Goal: Use online tool/utility: Utilize a website feature to perform a specific function

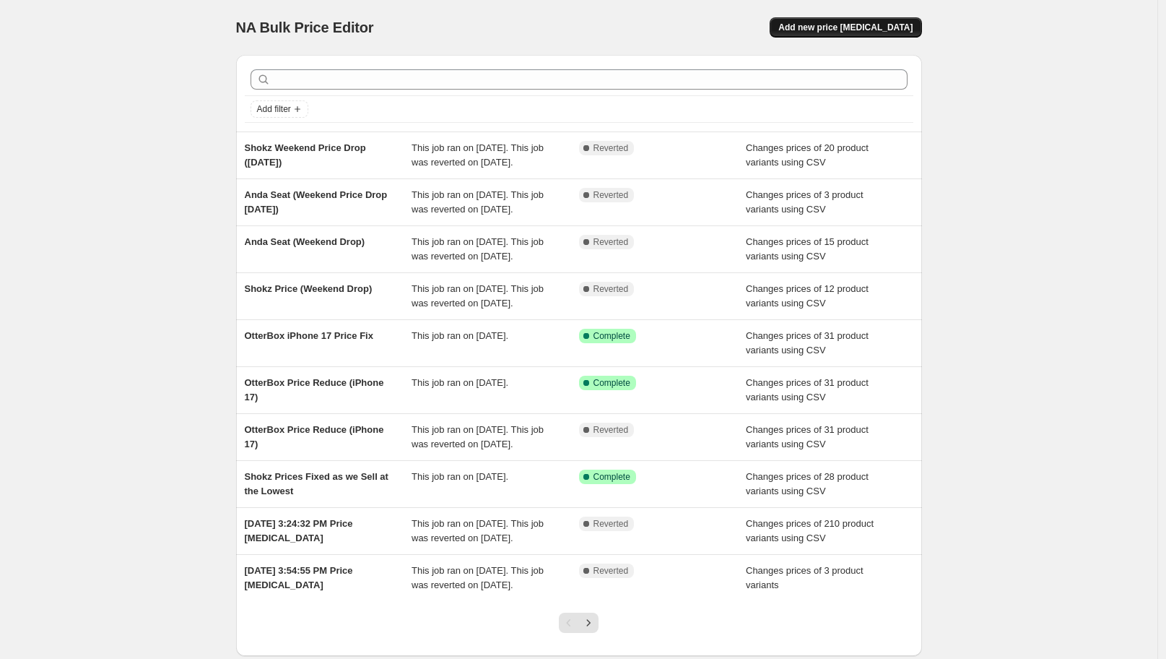
click at [865, 33] on button "Add new price change job" at bounding box center [846, 27] width 152 height 20
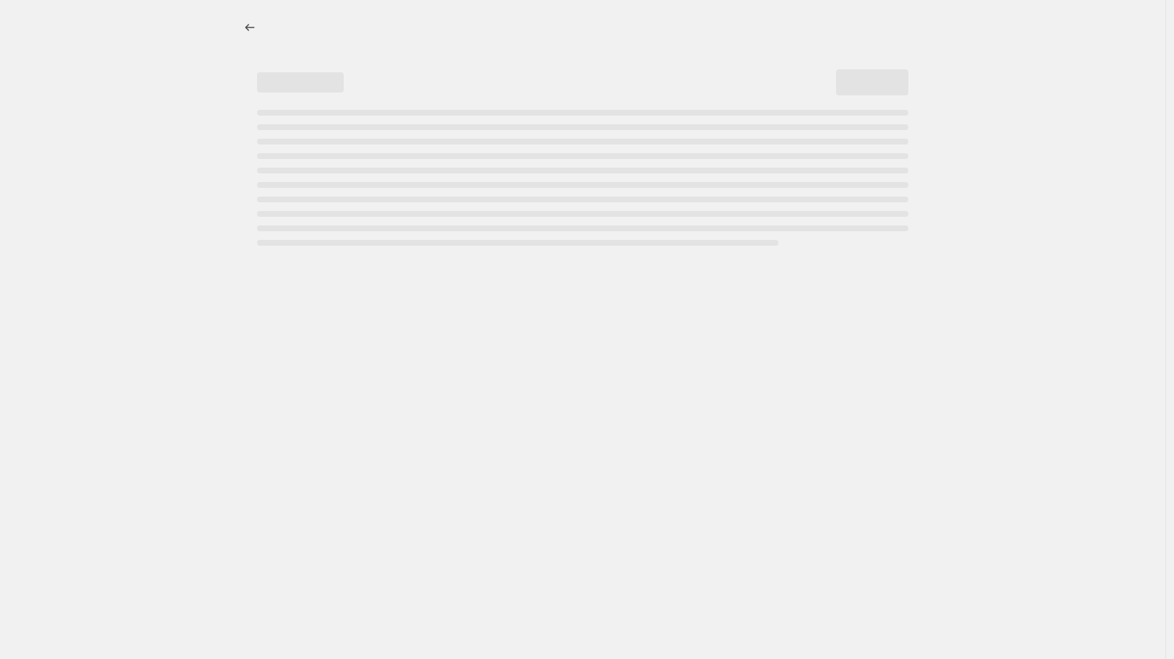
select select "percentage"
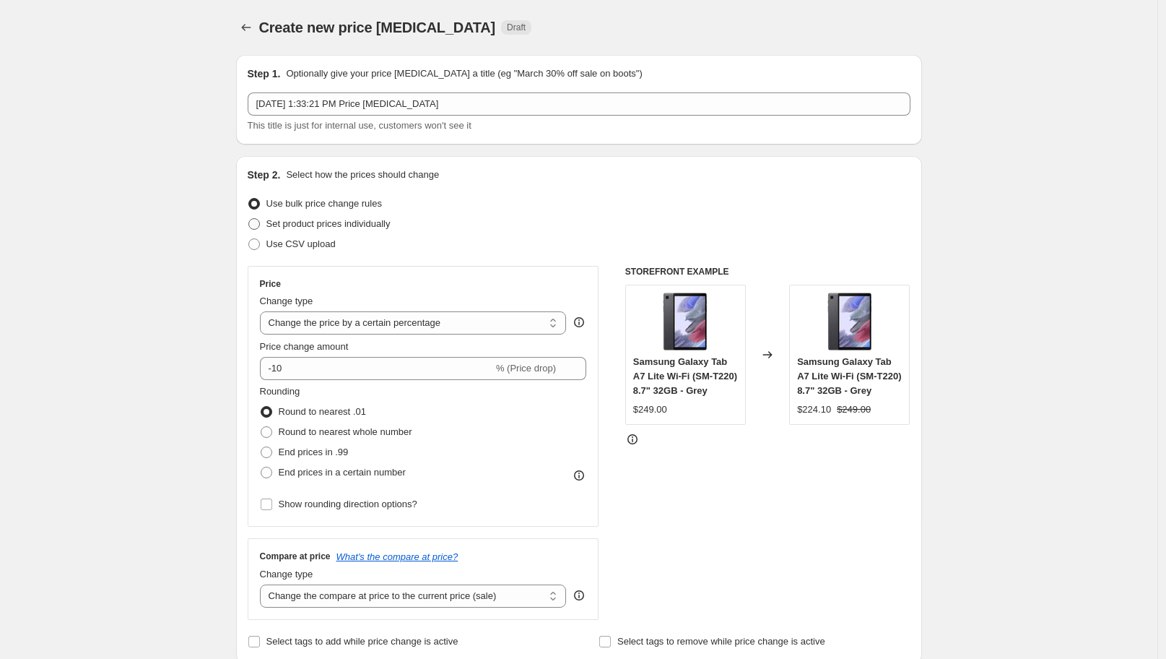
click at [274, 227] on span "Set product prices individually" at bounding box center [328, 223] width 124 height 11
click at [249, 219] on input "Set product prices individually" at bounding box center [248, 218] width 1 height 1
radio input "true"
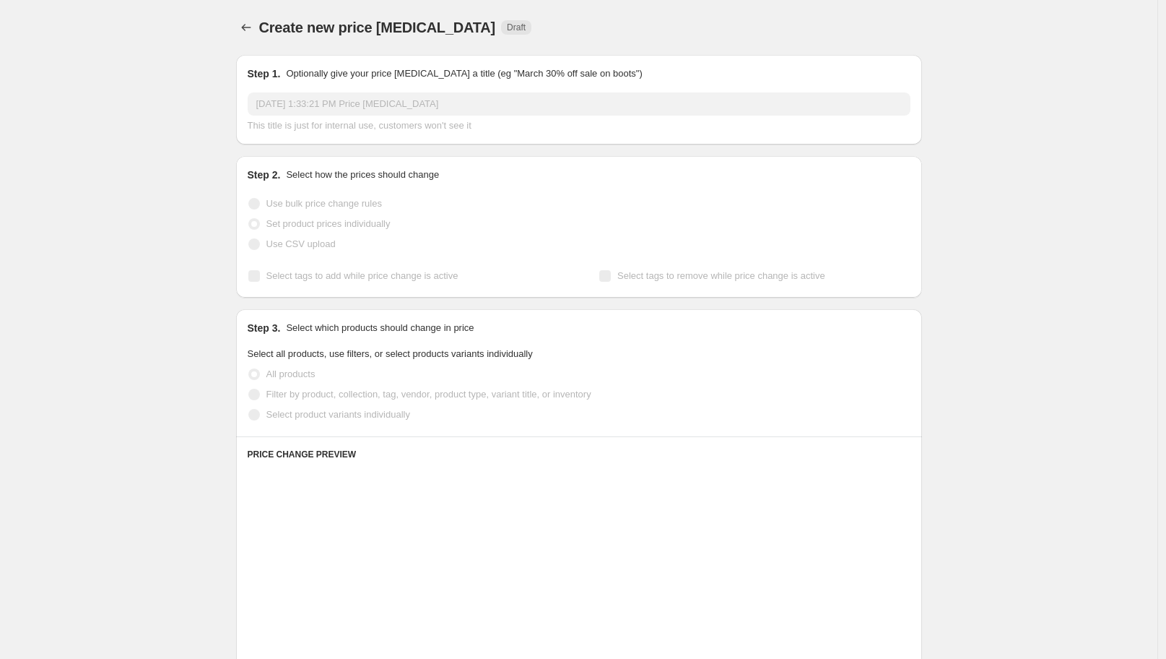
click at [271, 249] on span "Use CSV upload" at bounding box center [300, 243] width 69 height 11
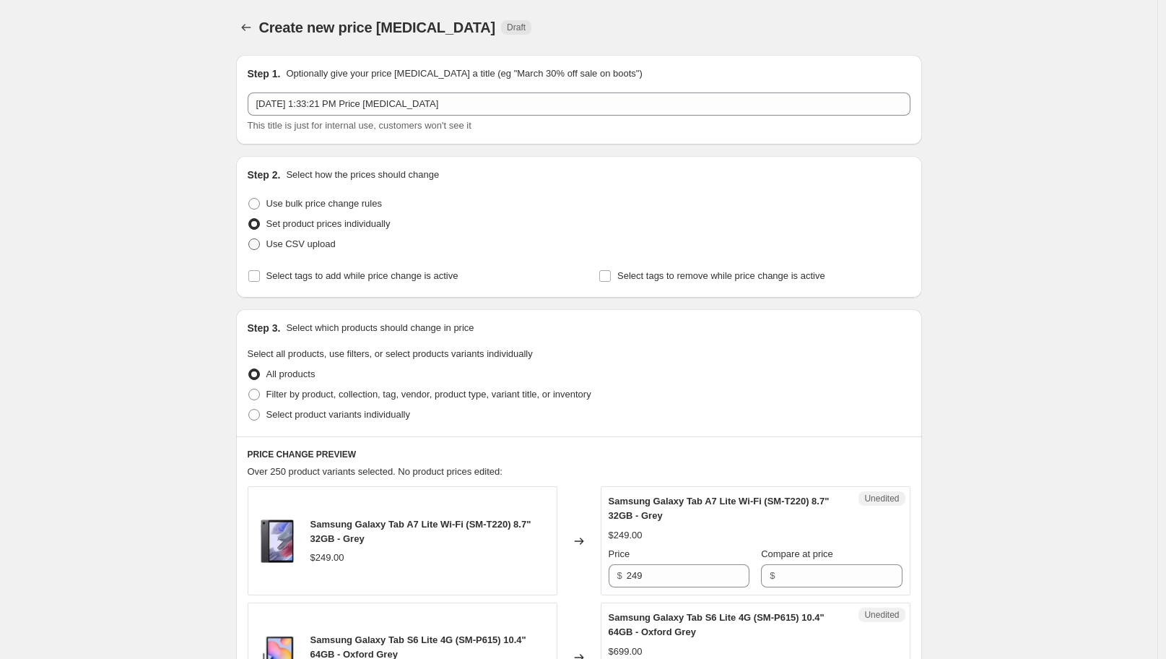
click at [260, 241] on span at bounding box center [254, 244] width 12 height 12
click at [249, 239] on input "Use CSV upload" at bounding box center [248, 238] width 1 height 1
radio input "true"
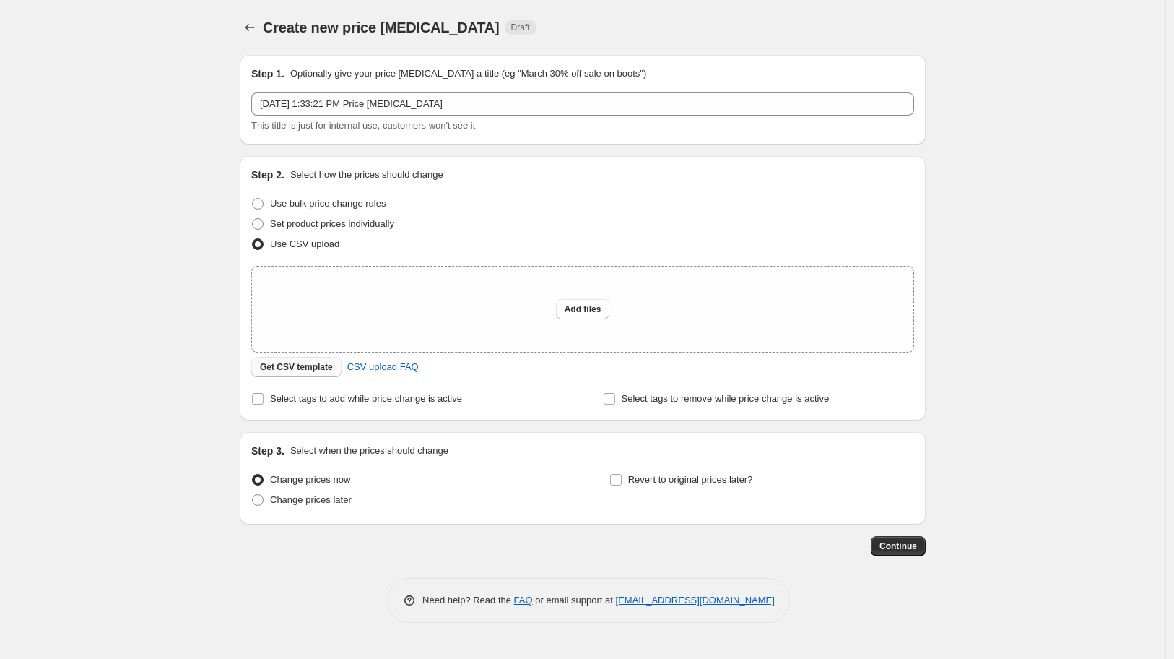
click at [284, 368] on span "Get CSV template" at bounding box center [296, 367] width 73 height 12
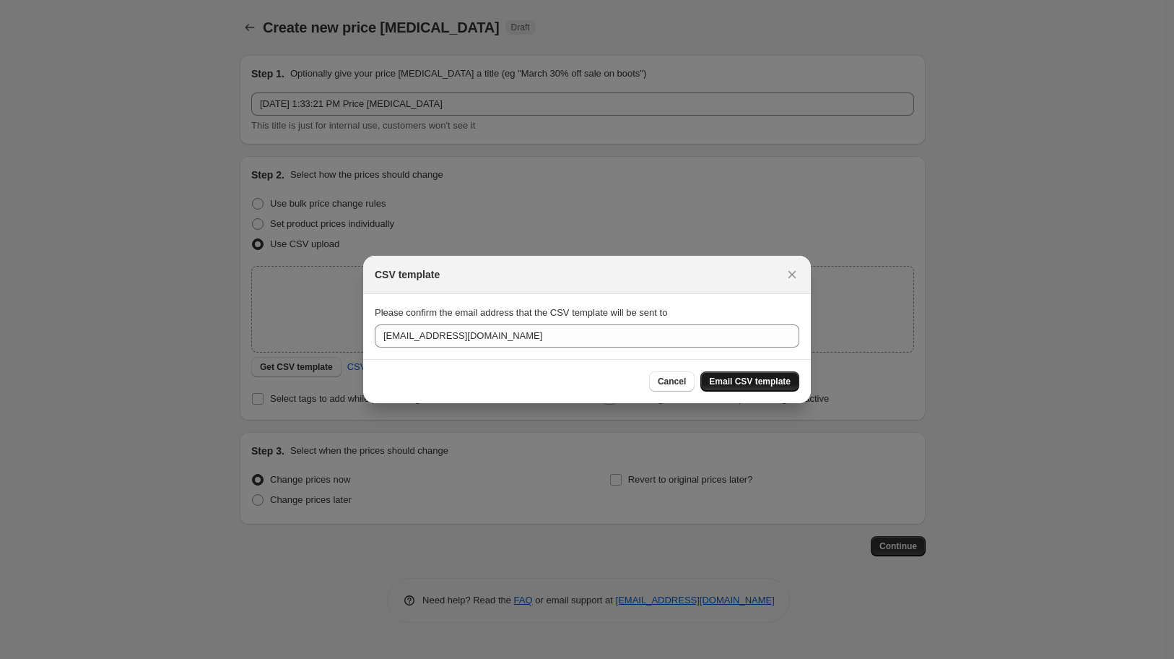
click at [783, 386] on span "Email CSV template" at bounding box center [750, 381] width 82 height 12
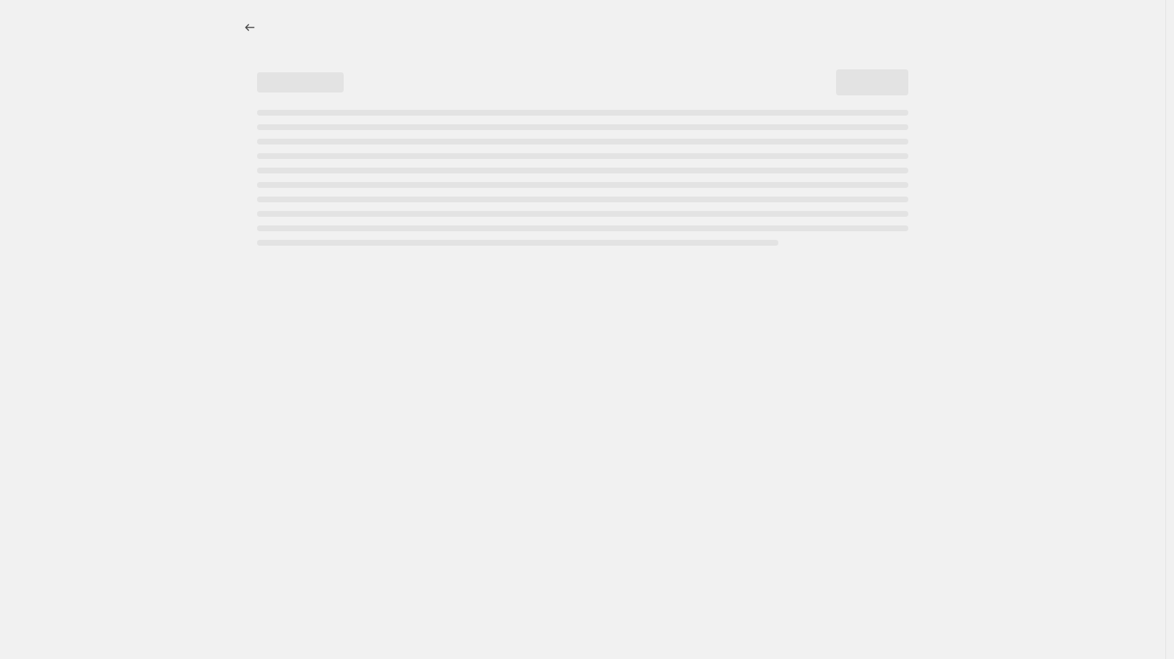
select select "percentage"
